Goal: Information Seeking & Learning: Learn about a topic

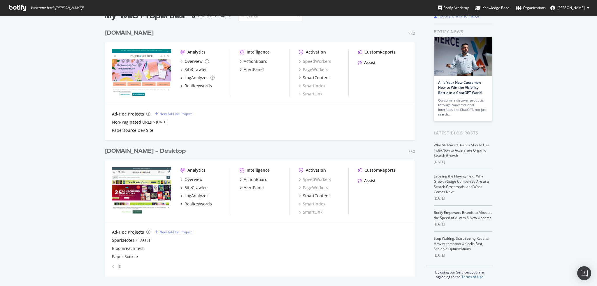
scroll to position [17, 0]
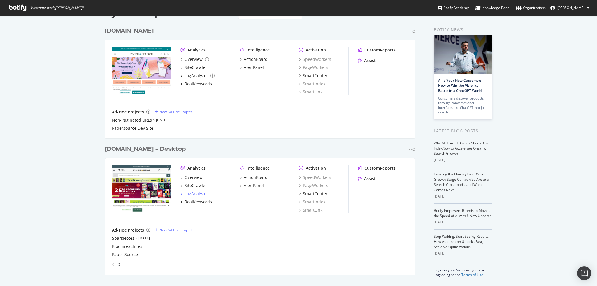
click at [192, 195] on div "LogAnalyzer" at bounding box center [196, 194] width 24 height 6
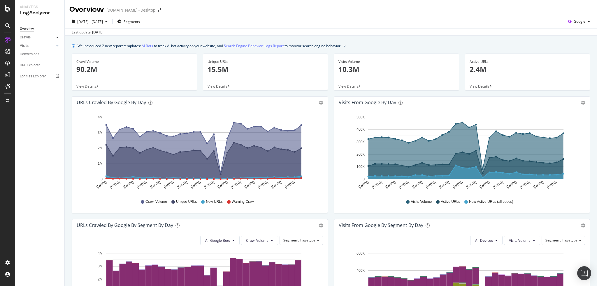
click at [54, 37] on div at bounding box center [57, 37] width 6 height 6
click at [144, 100] on div "URLs Crawled by Google by day" at bounding box center [111, 103] width 69 height 6
click at [33, 54] on div "Segments Distribution" at bounding box center [38, 57] width 32 height 12
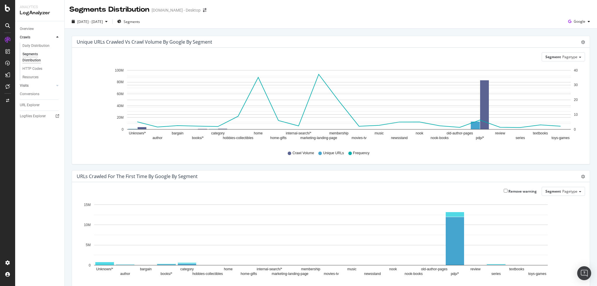
click at [36, 84] on link "Visits" at bounding box center [37, 86] width 35 height 6
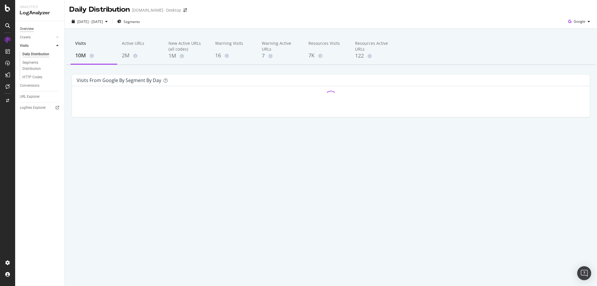
click at [29, 29] on div "Overview" at bounding box center [27, 29] width 14 height 6
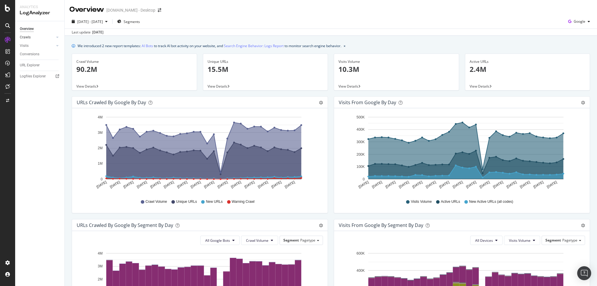
click at [31, 38] on link "Crawls" at bounding box center [37, 37] width 35 height 6
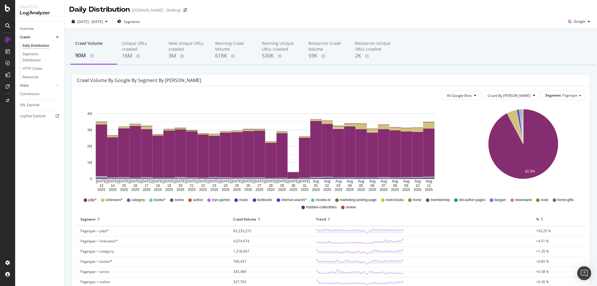
click at [40, 87] on link "Visits" at bounding box center [37, 86] width 35 height 6
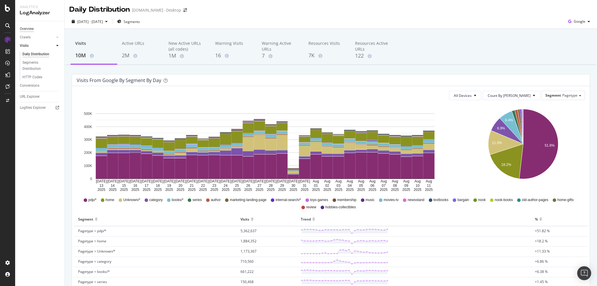
click at [29, 30] on div "Overview" at bounding box center [27, 29] width 14 height 6
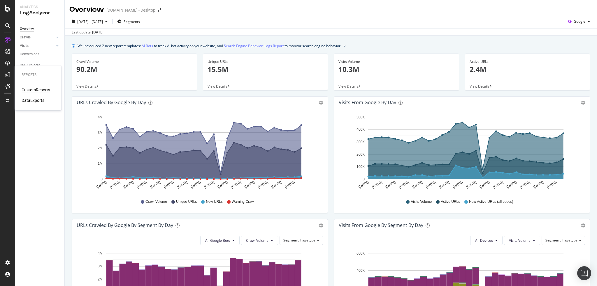
click at [31, 92] on div "CustomReports" at bounding box center [36, 90] width 29 height 6
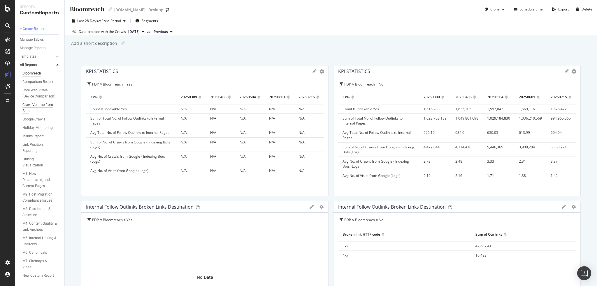
click at [42, 114] on div "Crawl Volume from Bots" at bounding box center [38, 108] width 33 height 12
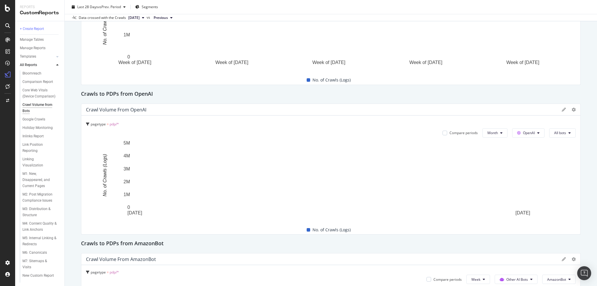
scroll to position [321, 0]
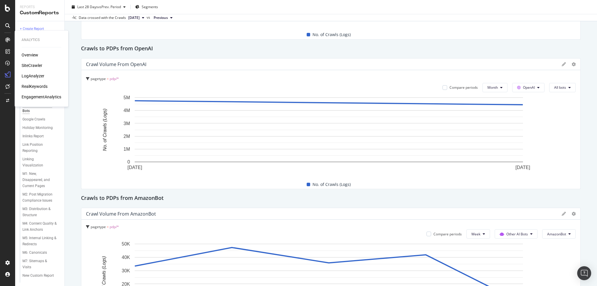
click at [30, 74] on div "LogAnalyzer" at bounding box center [33, 76] width 23 height 6
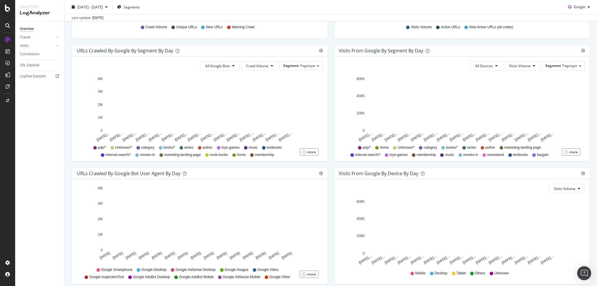
scroll to position [199, 0]
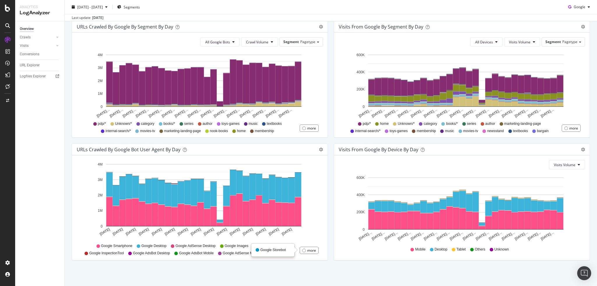
click at [302, 250] on div at bounding box center [303, 250] width 3 height 3
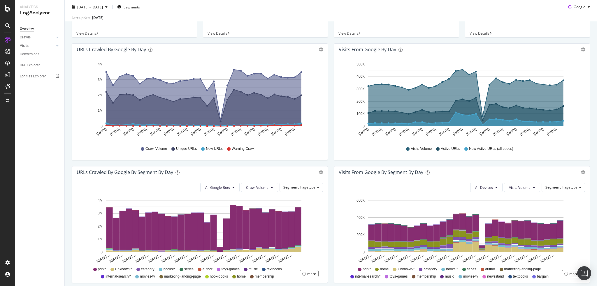
scroll to position [0, 0]
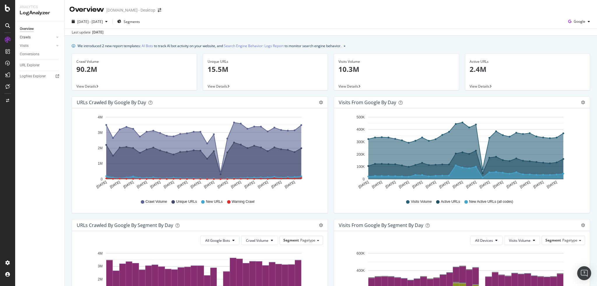
click at [36, 37] on link "Crawls" at bounding box center [37, 37] width 35 height 6
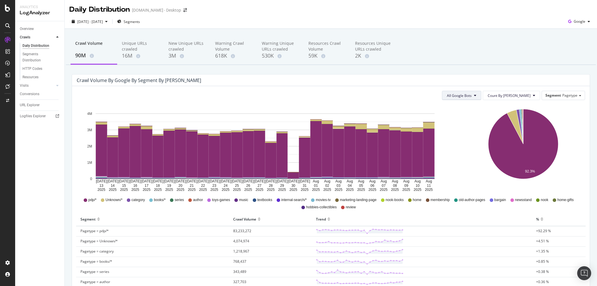
click at [468, 95] on span "All Google Bots" at bounding box center [459, 95] width 25 height 5
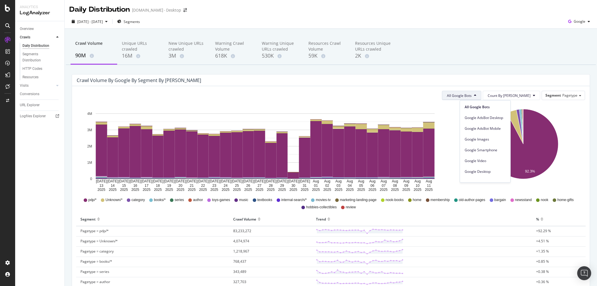
click at [426, 66] on div "Crawl Volume 90M Unique URLs crawled 16M New Unique URLs crawled 3M Warning Cra…" at bounding box center [331, 263] width 532 height 469
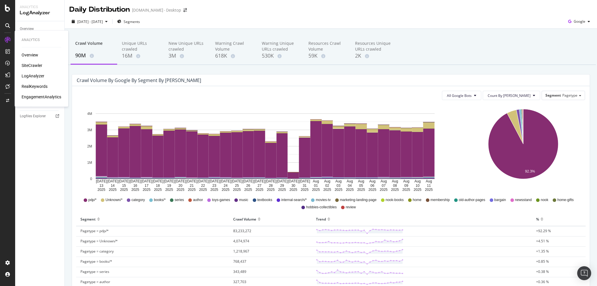
click at [32, 56] on div "Overview" at bounding box center [30, 55] width 17 height 6
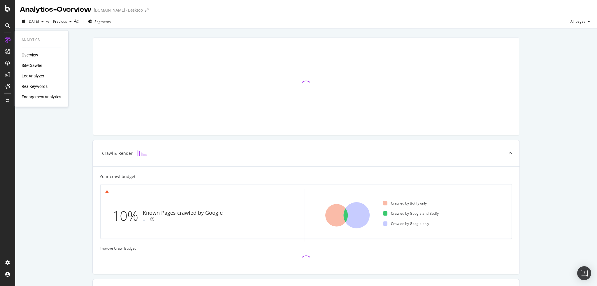
click at [33, 66] on div "SiteCrawler" at bounding box center [32, 66] width 21 height 6
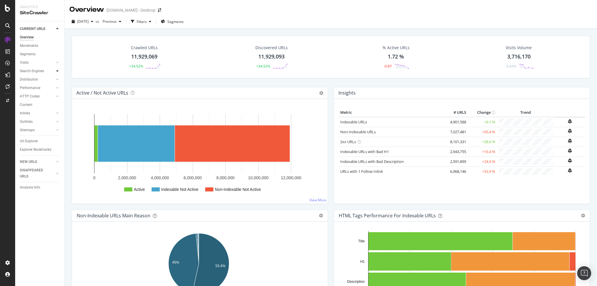
click at [56, 72] on icon at bounding box center [57, 70] width 2 height 3
click at [37, 73] on div "Search Engines" at bounding box center [32, 71] width 24 height 6
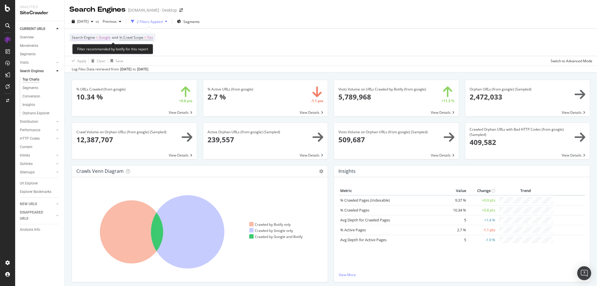
click at [101, 35] on span "Google" at bounding box center [105, 38] width 12 height 8
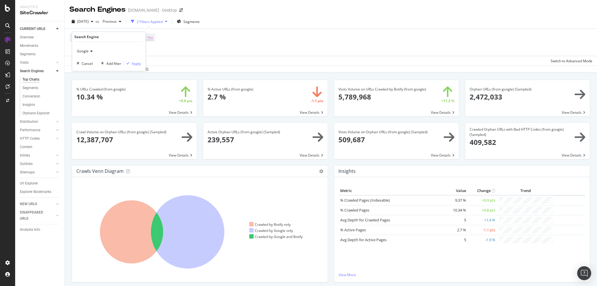
click at [92, 50] on icon at bounding box center [91, 51] width 4 height 3
click at [94, 86] on span "Other AI Bots" at bounding box center [91, 85] width 22 height 5
click at [134, 63] on div "Apply" at bounding box center [136, 63] width 9 height 5
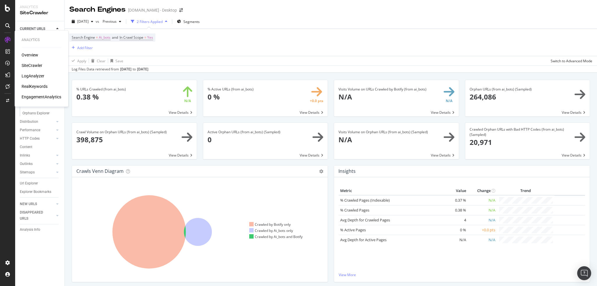
click at [36, 65] on div "SiteCrawler" at bounding box center [32, 66] width 21 height 6
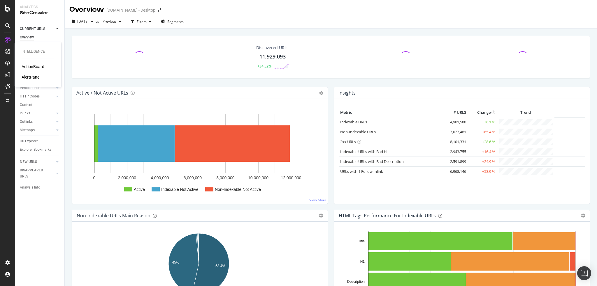
click at [8, 52] on icon at bounding box center [7, 51] width 5 height 5
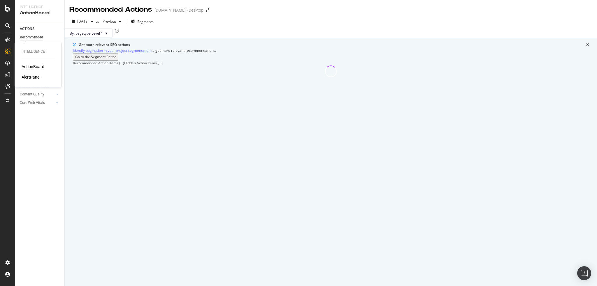
click at [8, 41] on icon at bounding box center [7, 40] width 5 height 5
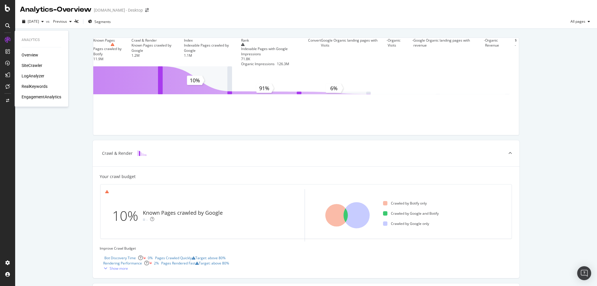
click at [27, 77] on div "LogAnalyzer" at bounding box center [33, 76] width 23 height 6
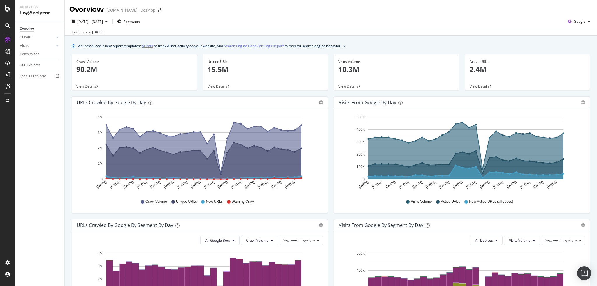
click at [147, 48] on link "AI Bots" at bounding box center [147, 46] width 11 height 6
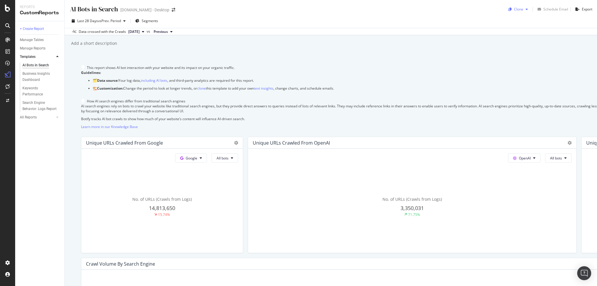
click at [518, 9] on div "Clone" at bounding box center [518, 9] width 9 height 5
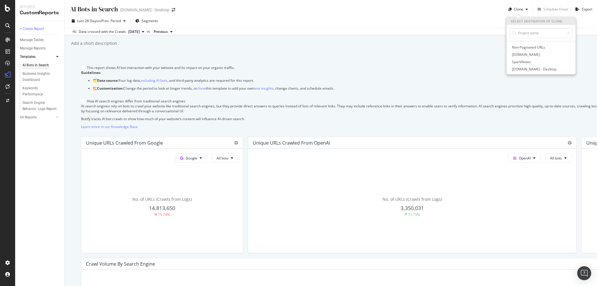
click at [430, 50] on div "AI Bots in Search AI Bots in Search [DOMAIN_NAME] - Desktop Clone Select destin…" at bounding box center [331, 143] width 532 height 286
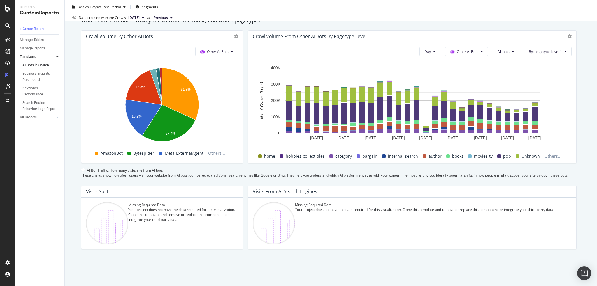
scroll to position [874, 0]
click at [216, 150] on span "Others..." at bounding box center [217, 153] width 22 height 7
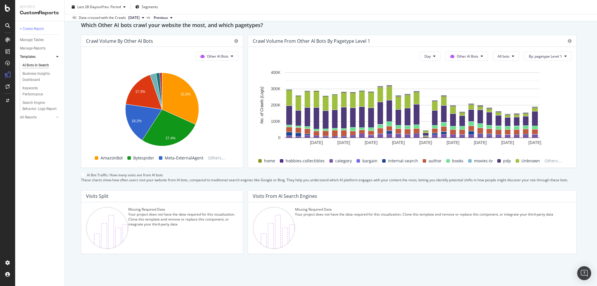
scroll to position [797, 0]
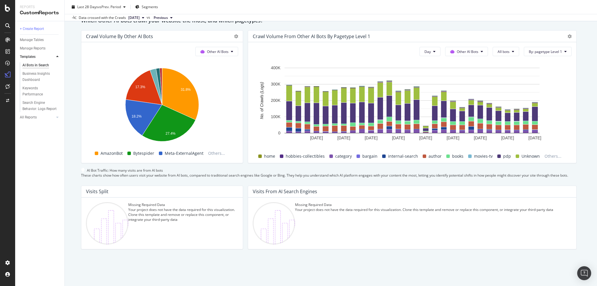
click at [68, 180] on div "AI Bots in Search AI Bots in Search [DOMAIN_NAME] - Desktop Clone Schedule Emai…" at bounding box center [331, 143] width 532 height 286
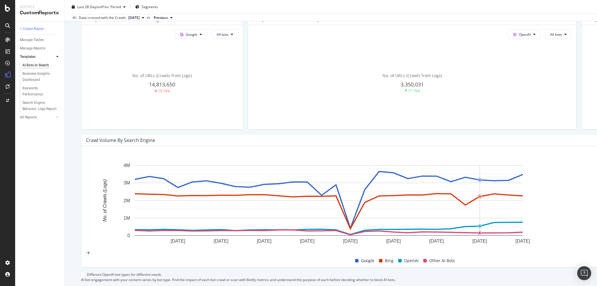
scroll to position [98, 0]
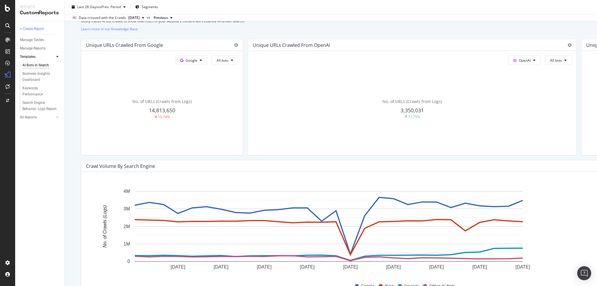
click at [202, 62] on icon at bounding box center [201, 60] width 2 height 3
click at [228, 63] on span "All bots" at bounding box center [223, 60] width 12 height 5
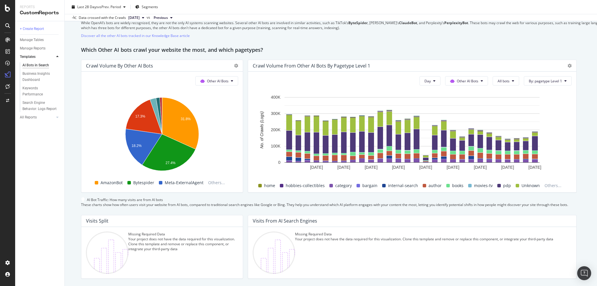
scroll to position [797, 0]
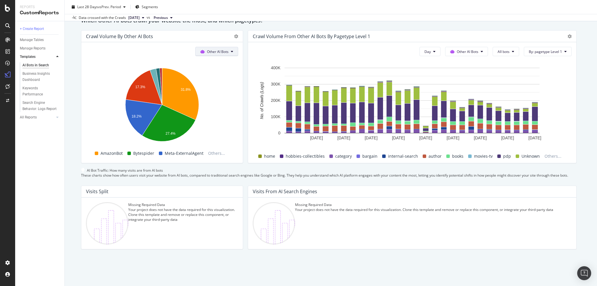
click at [226, 54] on span "Other AI Bots" at bounding box center [218, 51] width 22 height 5
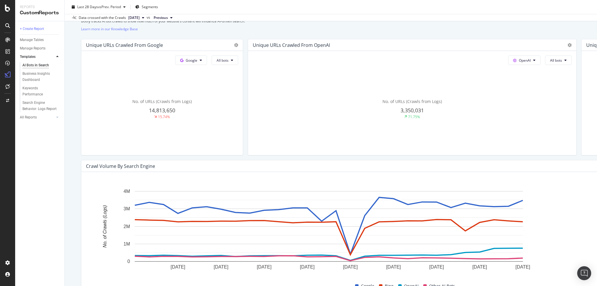
scroll to position [0, 0]
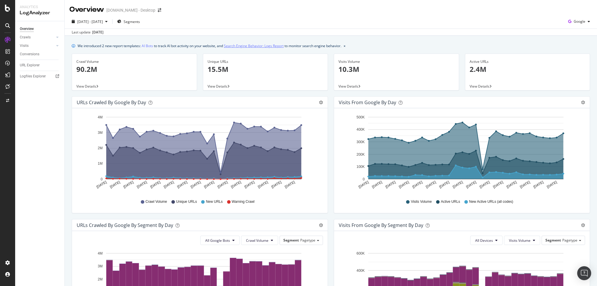
click at [281, 47] on link "Search Engine Behavior: Logs Report" at bounding box center [254, 46] width 60 height 6
